Goal: Task Accomplishment & Management: Complete application form

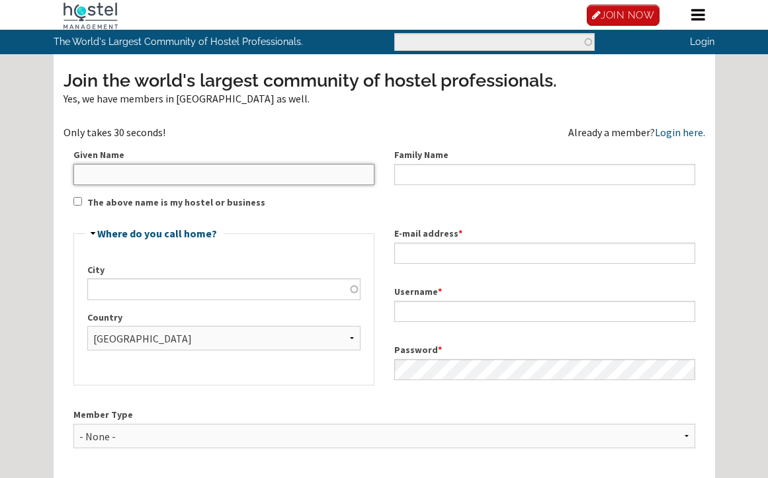
click at [182, 176] on input "Given Name" at bounding box center [223, 174] width 301 height 21
type input "Thakier"
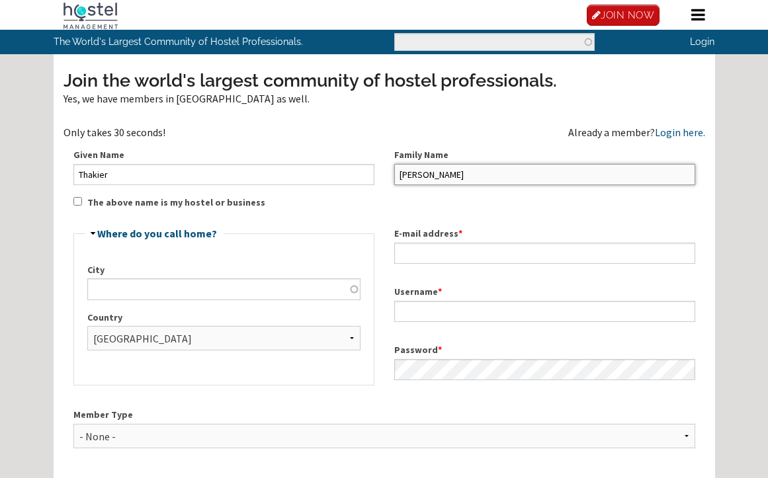
type input "[PERSON_NAME]"
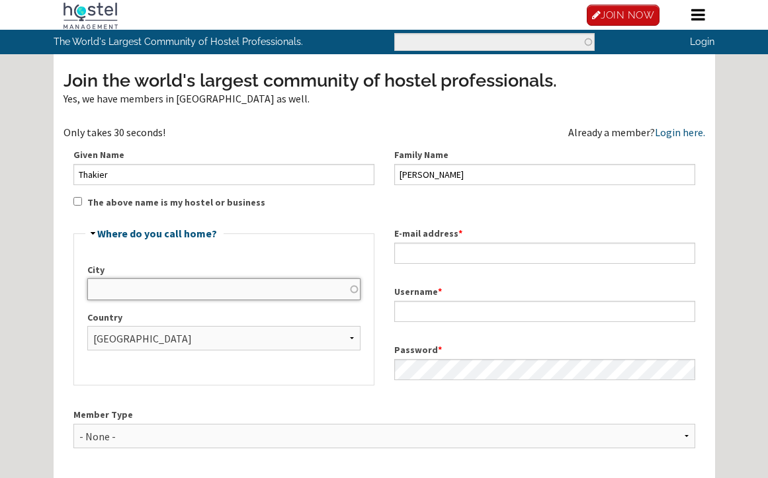
click at [278, 296] on input "City" at bounding box center [223, 288] width 273 height 21
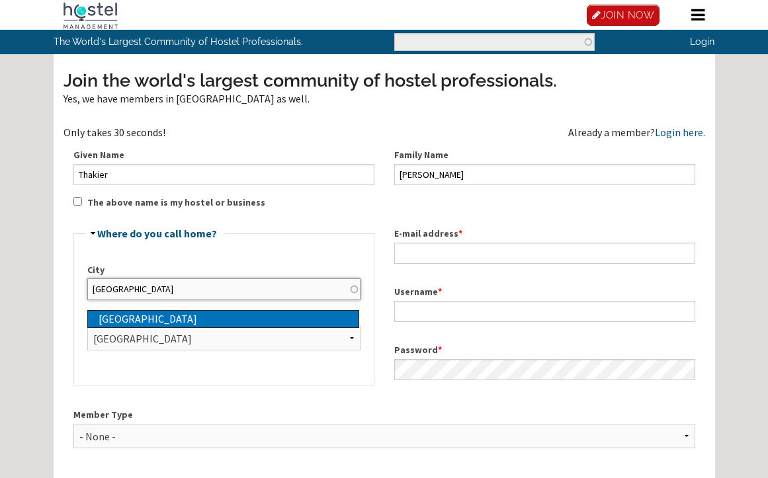
type input "[GEOGRAPHIC_DATA]"
click at [116, 323] on div "[GEOGRAPHIC_DATA]" at bounding box center [229, 319] width 260 height 17
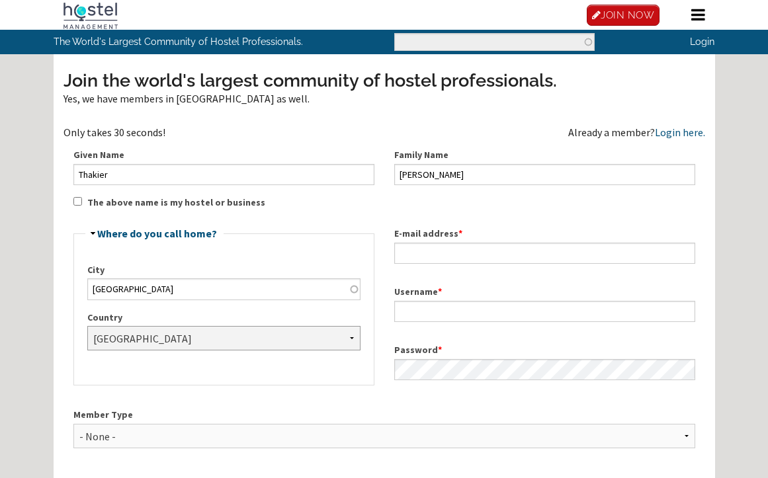
click at [144, 338] on select "- None - Afghanistan Åland Islands Albania Algeria American Samoa Andorra Angol…" at bounding box center [223, 338] width 273 height 24
select select "1100"
click at [144, 338] on select "- None - Afghanistan Åland Islands Albania Algeria American Samoa Andorra Angol…" at bounding box center [223, 338] width 273 height 24
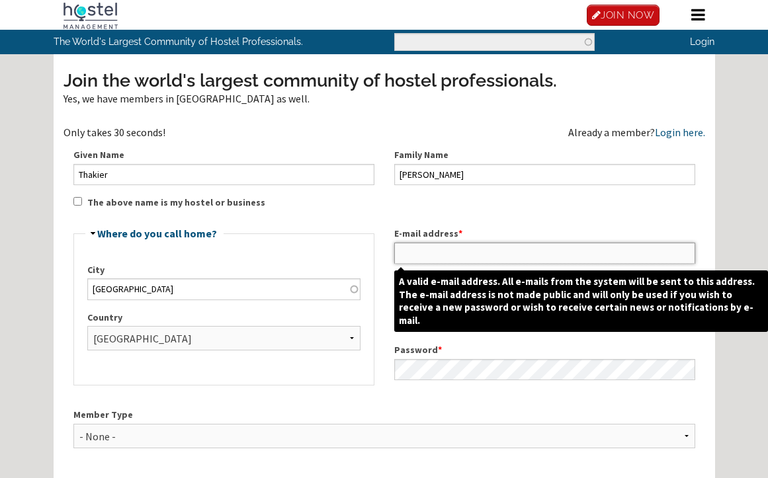
click at [419, 255] on input "E-mail address *" at bounding box center [544, 253] width 301 height 21
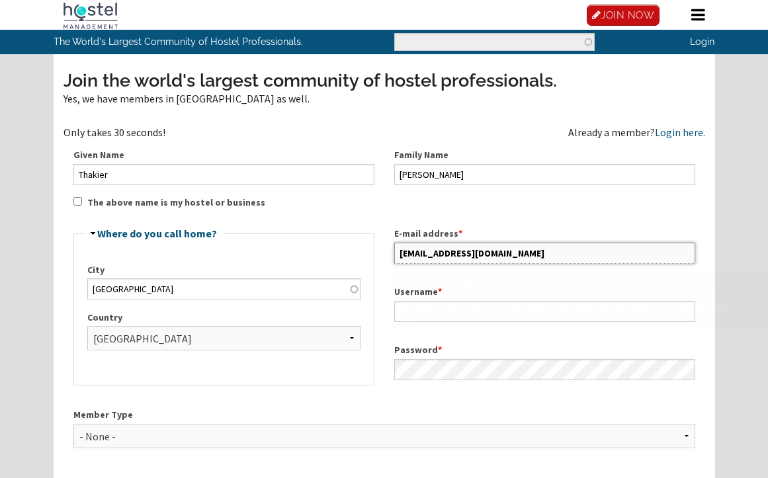
type input "[EMAIL_ADDRESS][DOMAIN_NAME]"
click at [493, 209] on div "Join the world's largest community of hostel professionals. Yes, we have member…" at bounding box center [384, 330] width 642 height 525
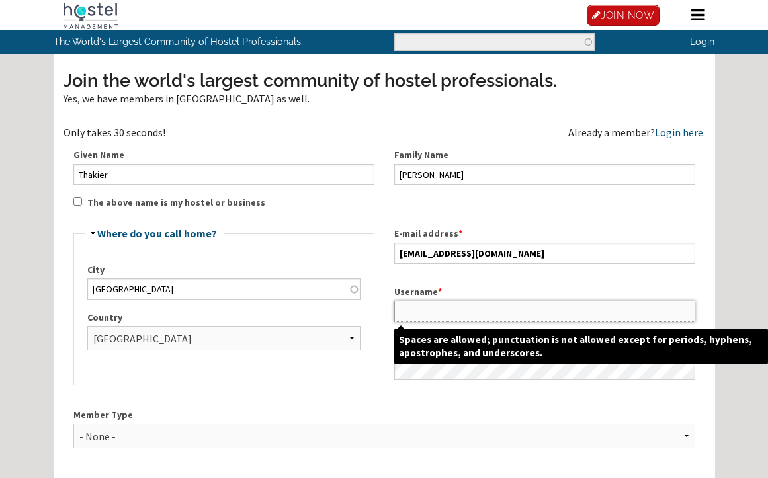
click at [419, 312] on input "Username *" at bounding box center [544, 311] width 301 height 21
type input "t"
type input "takke2139"
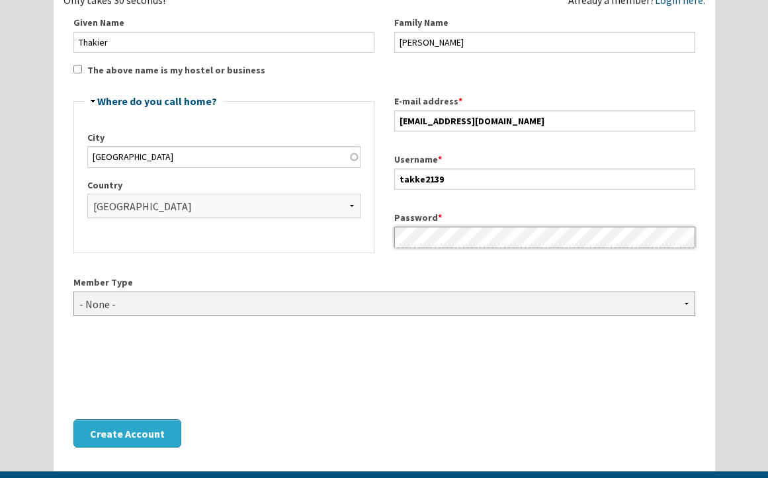
scroll to position [198, 0]
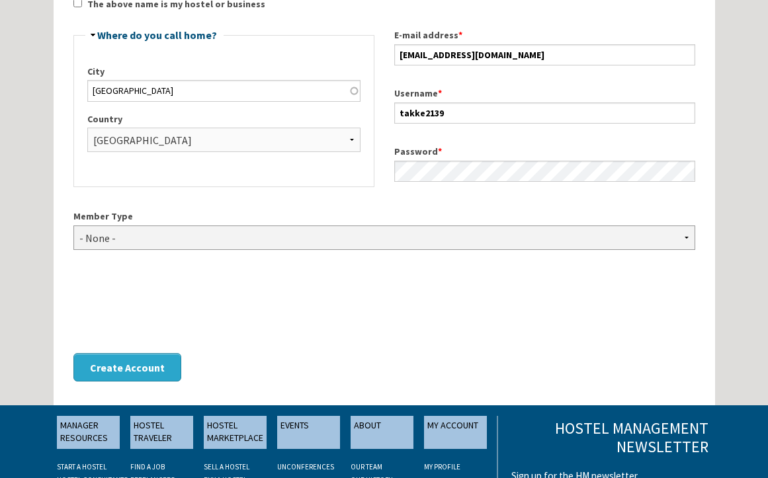
click at [241, 247] on select "- None - Hostel Owner Hostel Manager Hostel Investor Hostel Staff Hostel Volunt…" at bounding box center [384, 238] width 622 height 24
click at [73, 226] on select "- None - Hostel Owner Hostel Manager Hostel Investor Hostel Staff Hostel Volunt…" at bounding box center [384, 238] width 622 height 24
click at [423, 303] on div at bounding box center [384, 307] width 622 height 52
click at [242, 243] on select "- None - Hostel Owner Hostel Manager Hostel Investor Hostel Staff Hostel Volunt…" at bounding box center [384, 238] width 622 height 24
select select "_none"
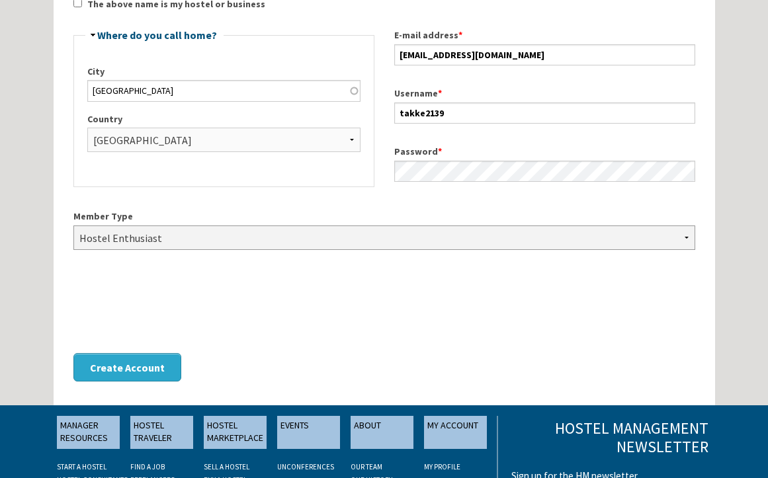
click at [73, 226] on select "- None - Hostel Owner Hostel Manager Hostel Investor Hostel Staff Hostel Volunt…" at bounding box center [384, 238] width 622 height 24
click at [129, 366] on button "Create Account" at bounding box center [127, 367] width 108 height 28
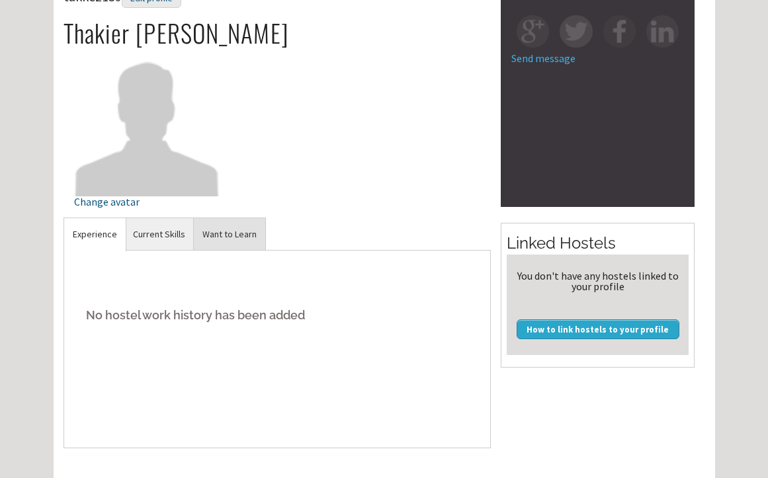
scroll to position [198, 0]
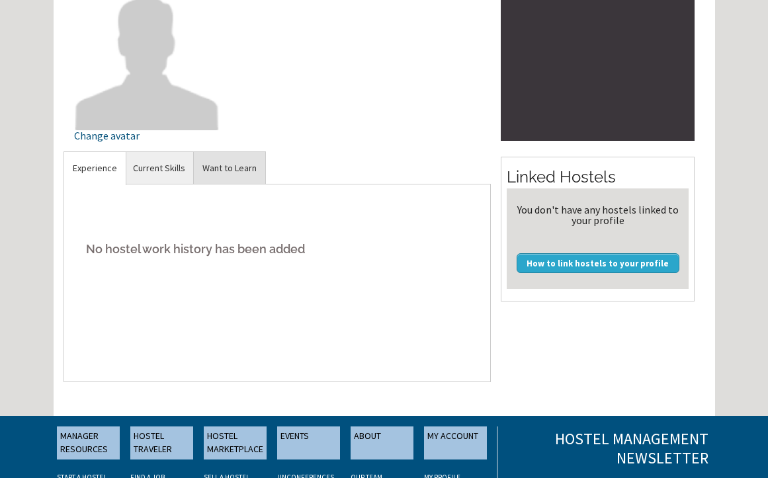
click at [242, 163] on link "Want to Learn" at bounding box center [229, 168] width 71 height 32
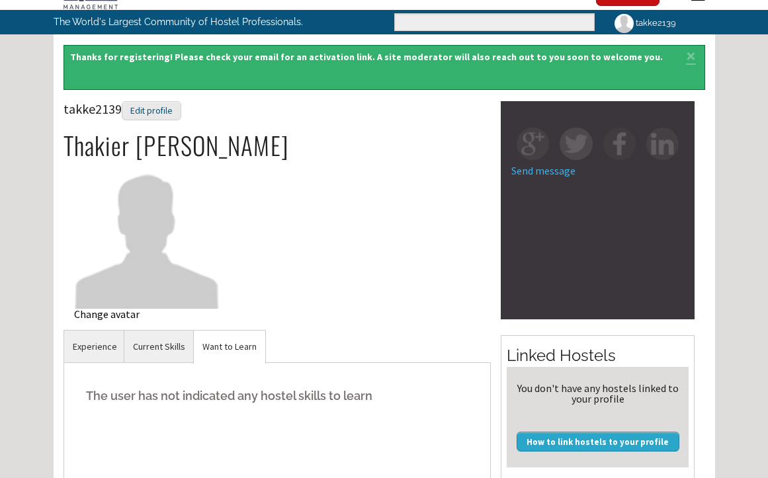
scroll to position [0, 0]
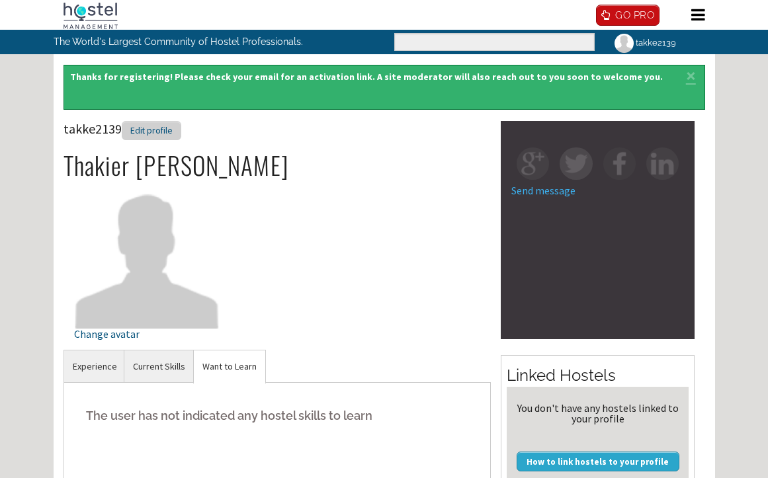
click at [155, 132] on div "Edit profile" at bounding box center [152, 130] width 60 height 19
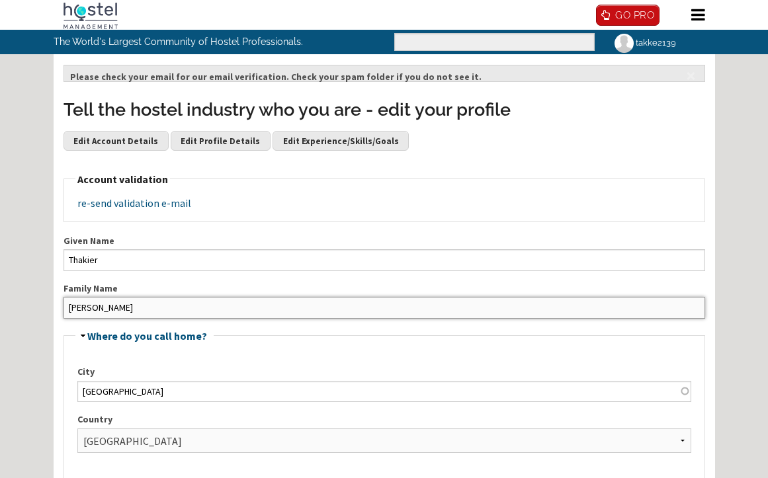
click at [105, 305] on input "[PERSON_NAME]" at bounding box center [384, 307] width 642 height 21
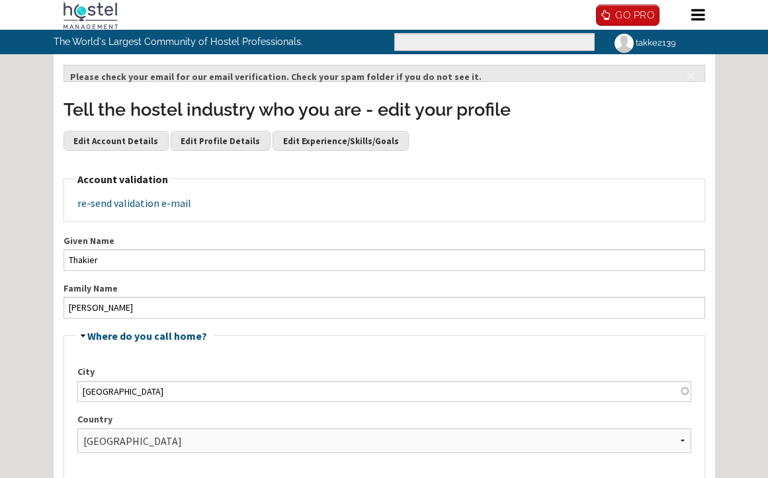
click at [431, 135] on div "Tell the hostel industry who you are - edit your profile Edit Account Details E…" at bounding box center [384, 129] width 642 height 65
click at [89, 16] on img at bounding box center [90, 16] width 54 height 26
